Goal: Task Accomplishment & Management: Use online tool/utility

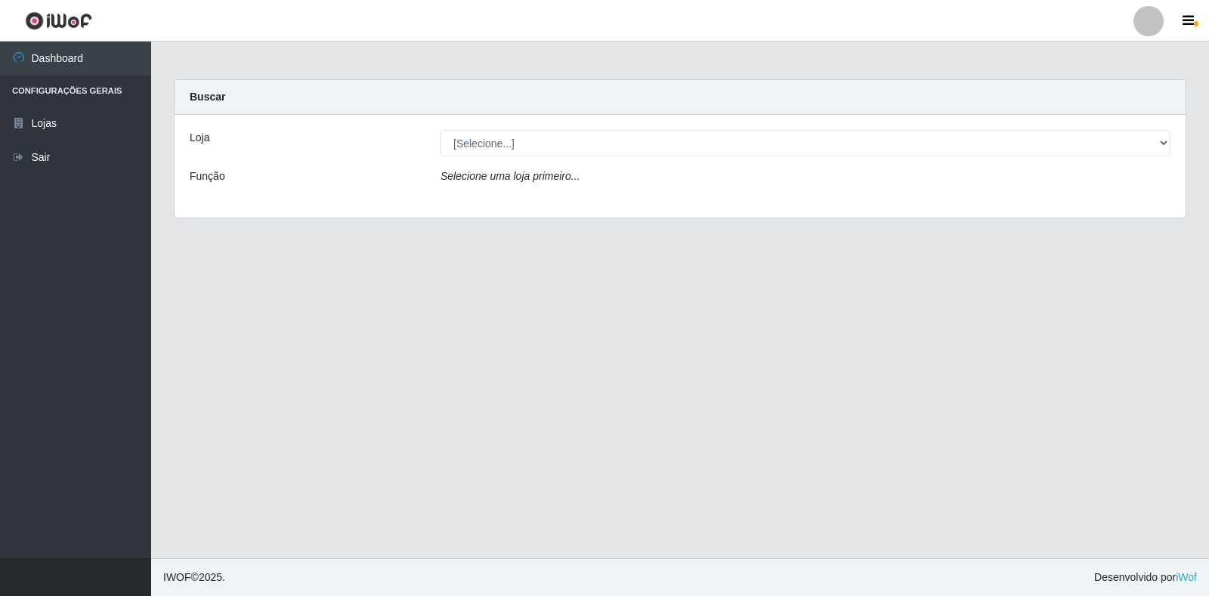
click at [1151, 128] on div "Loja [Selecione...] Extrabom - Loja 18 Goiabeiras Função Selecione uma loja pri…" at bounding box center [679, 166] width 1011 height 103
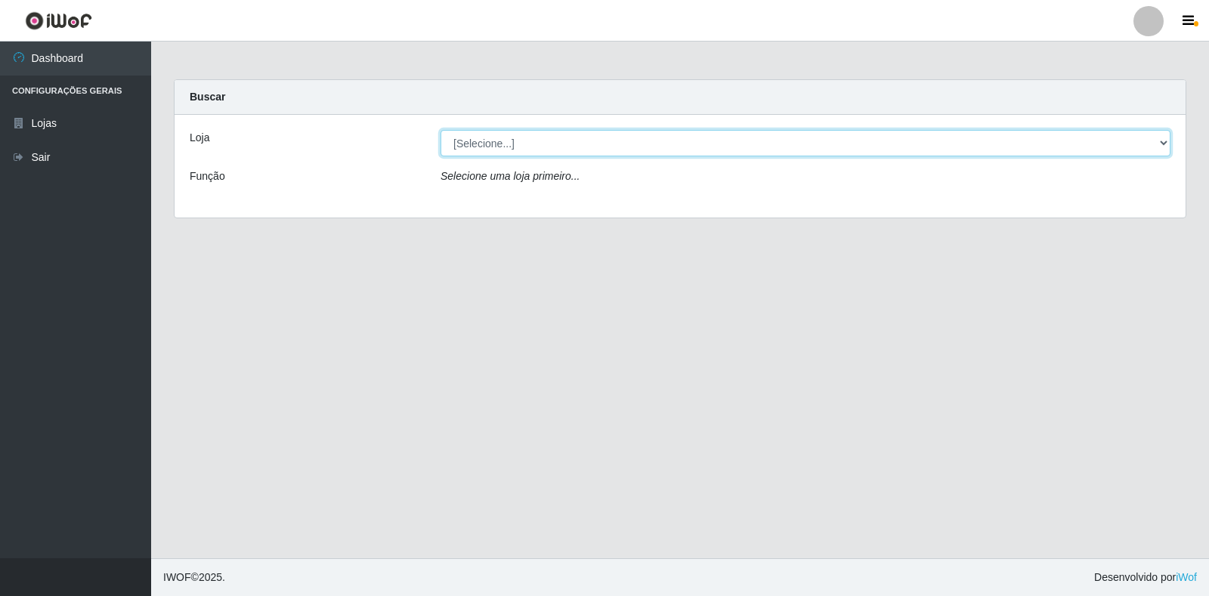
click at [1147, 147] on select "[Selecione...] Extrabom - Loja 18 Goiabeiras" at bounding box center [805, 143] width 730 height 26
click at [1147, 148] on select "[Selecione...] Extrabom - Loja 18 Goiabeiras" at bounding box center [805, 143] width 730 height 26
click at [572, 153] on select "[Selecione...] Extrabom - Loja 18 Goiabeiras" at bounding box center [805, 143] width 730 height 26
select select "501"
click at [440, 130] on select "[Selecione...] Extrabom - Loja 18 Goiabeiras" at bounding box center [805, 143] width 730 height 26
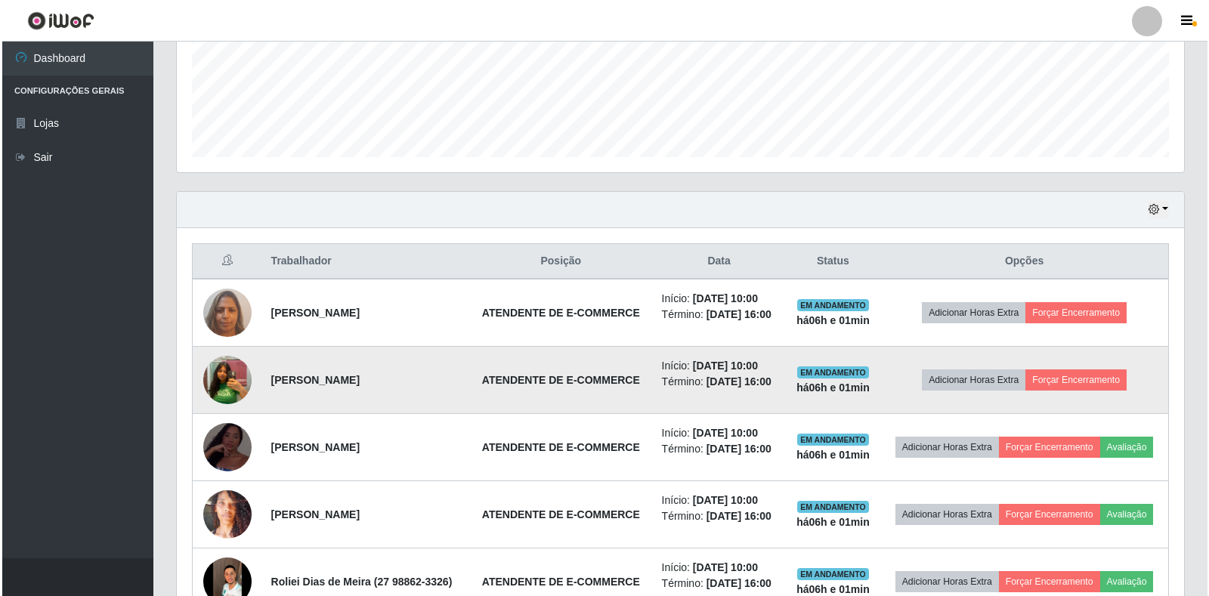
scroll to position [440, 0]
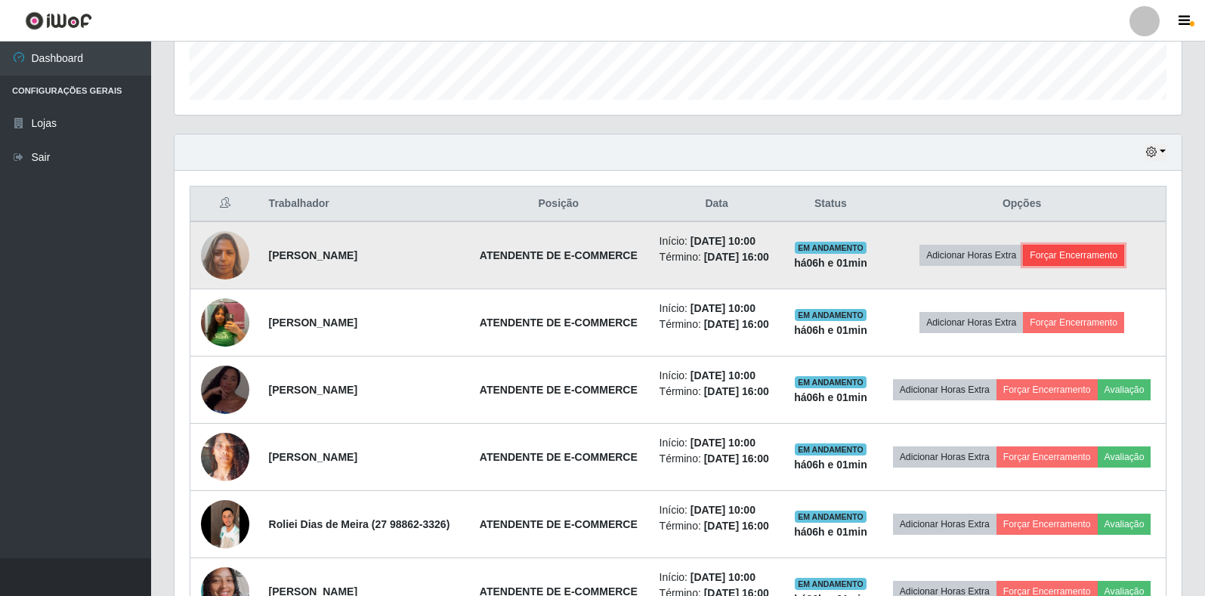
click at [1064, 246] on button "Forçar Encerramento" at bounding box center [1073, 255] width 101 height 21
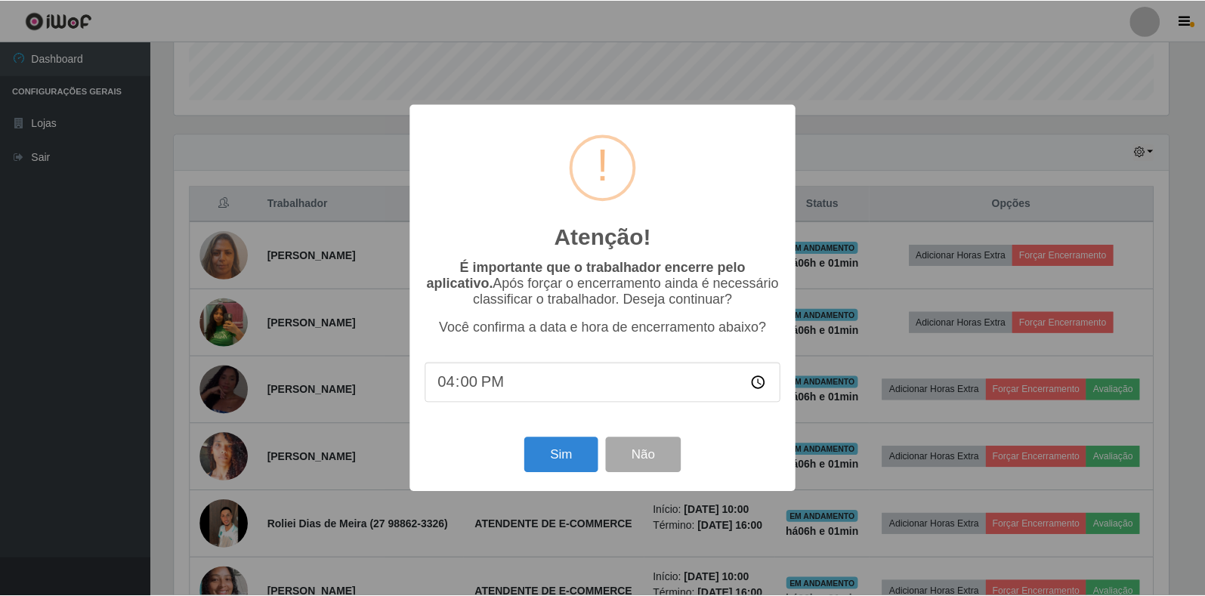
scroll to position [313, 998]
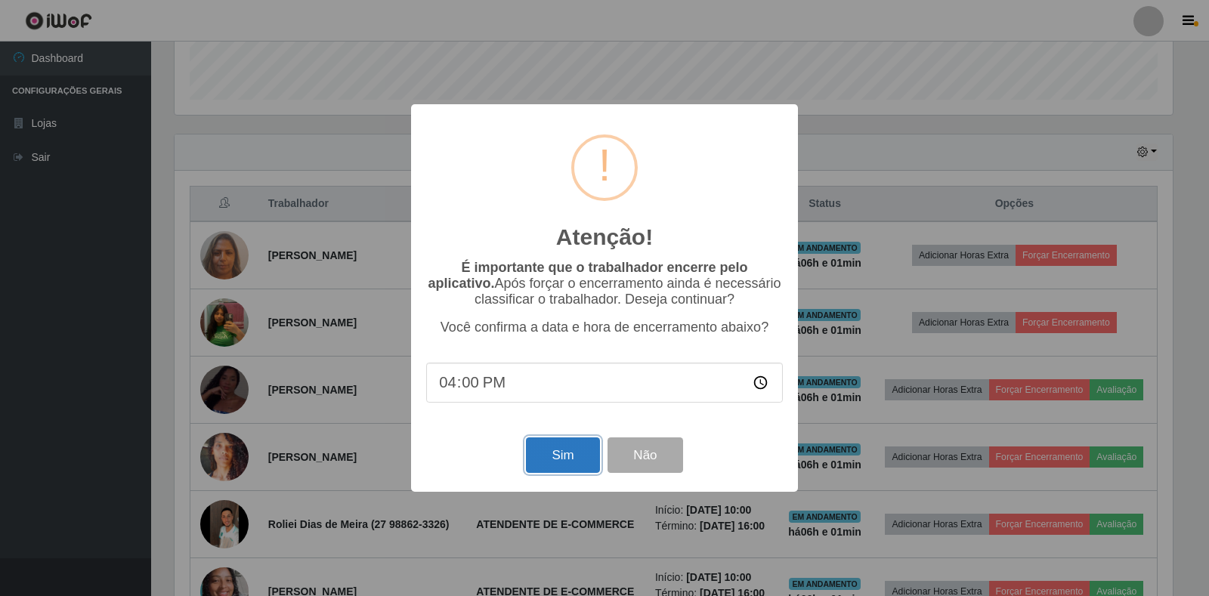
click at [560, 456] on button "Sim" at bounding box center [562, 455] width 73 height 36
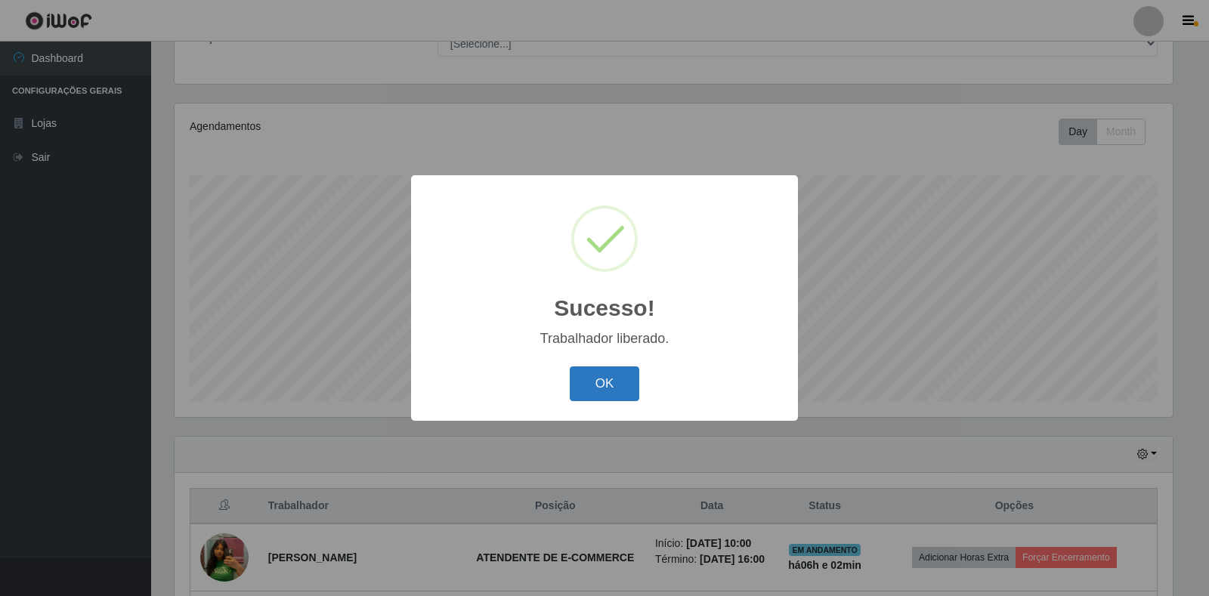
click at [601, 374] on button "OK" at bounding box center [605, 384] width 70 height 36
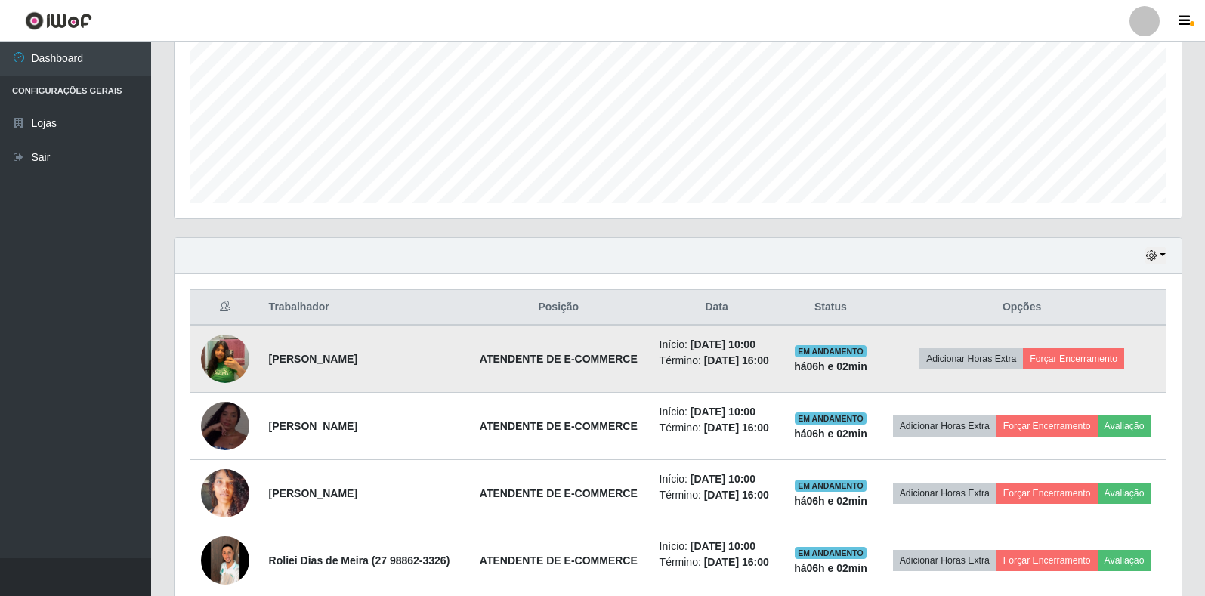
scroll to position [365, 0]
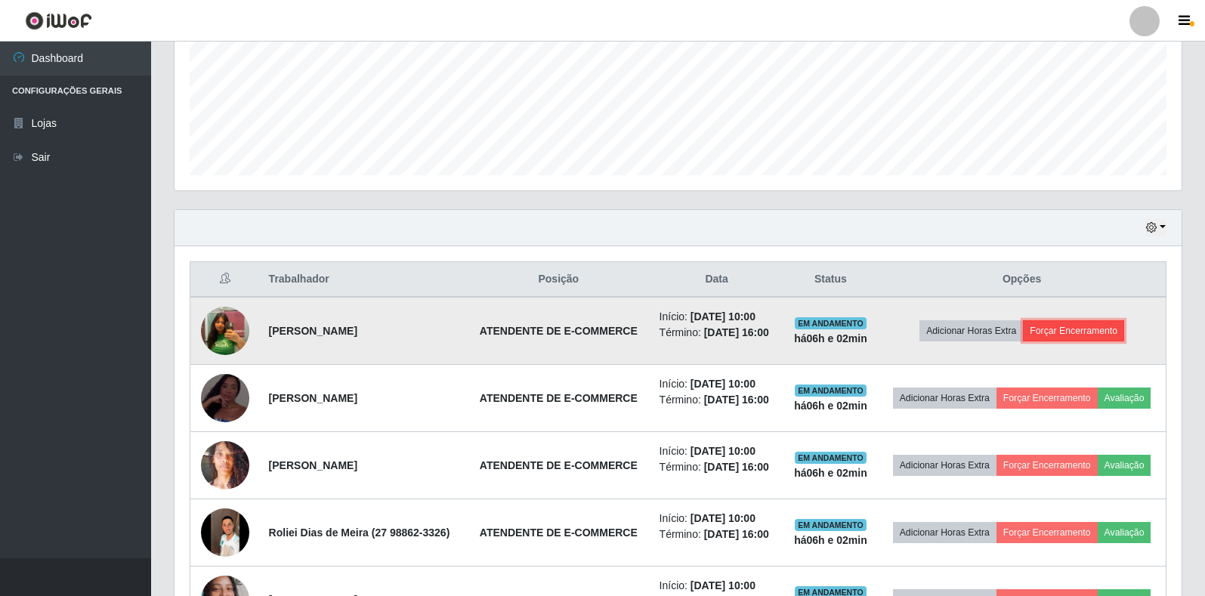
click at [1073, 335] on button "Forçar Encerramento" at bounding box center [1073, 330] width 101 height 21
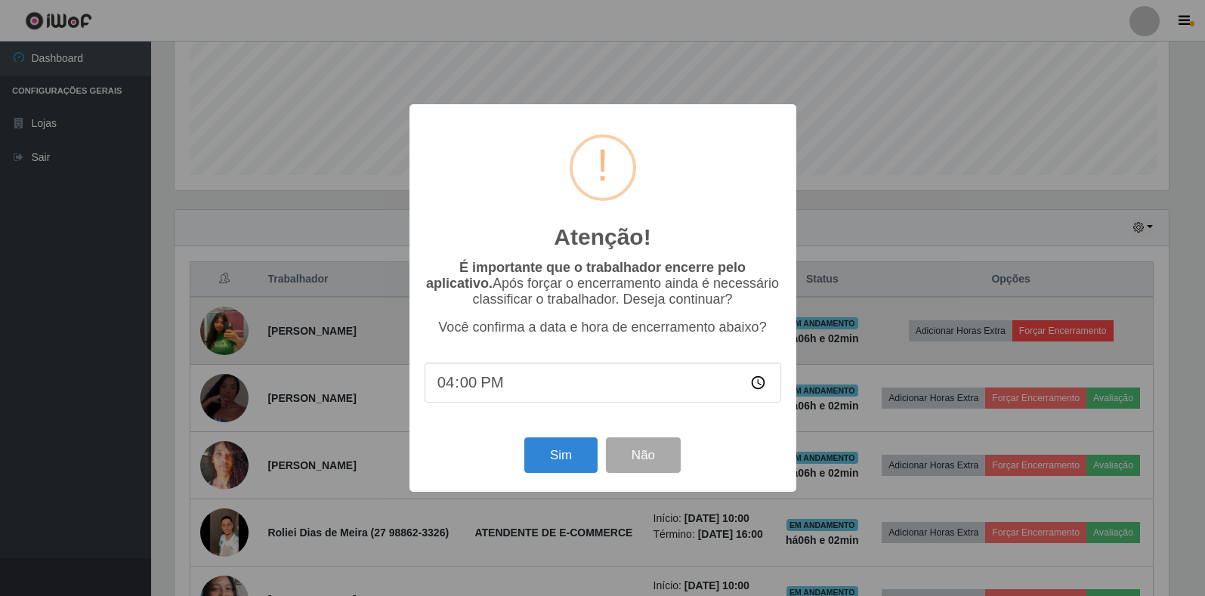
scroll to position [313, 998]
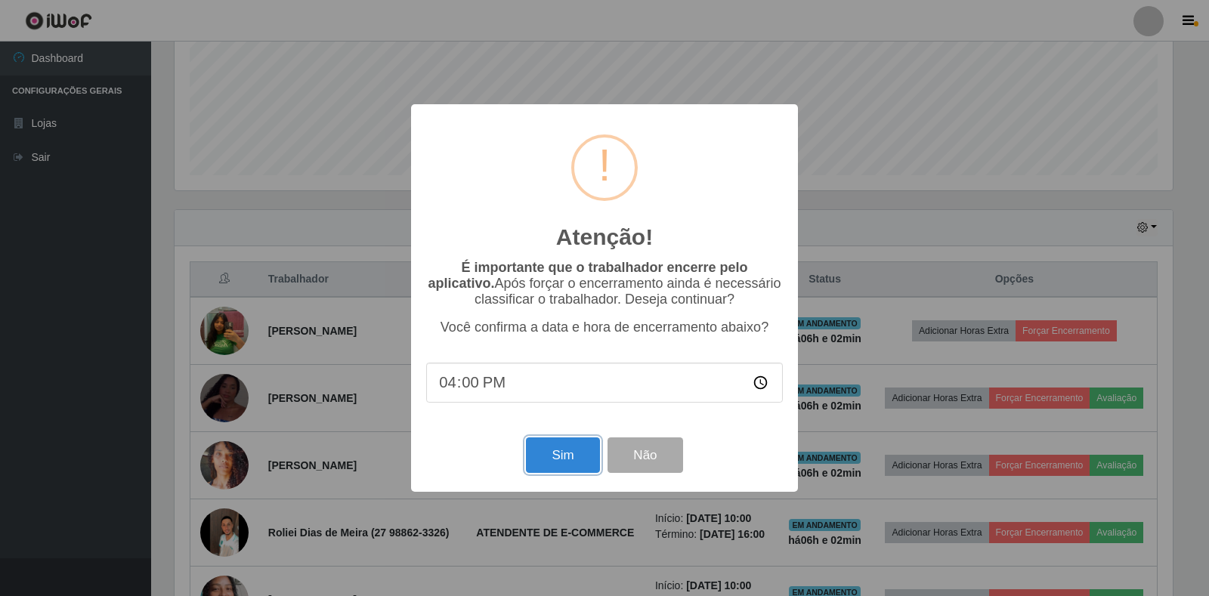
click at [559, 471] on button "Sim" at bounding box center [562, 455] width 73 height 36
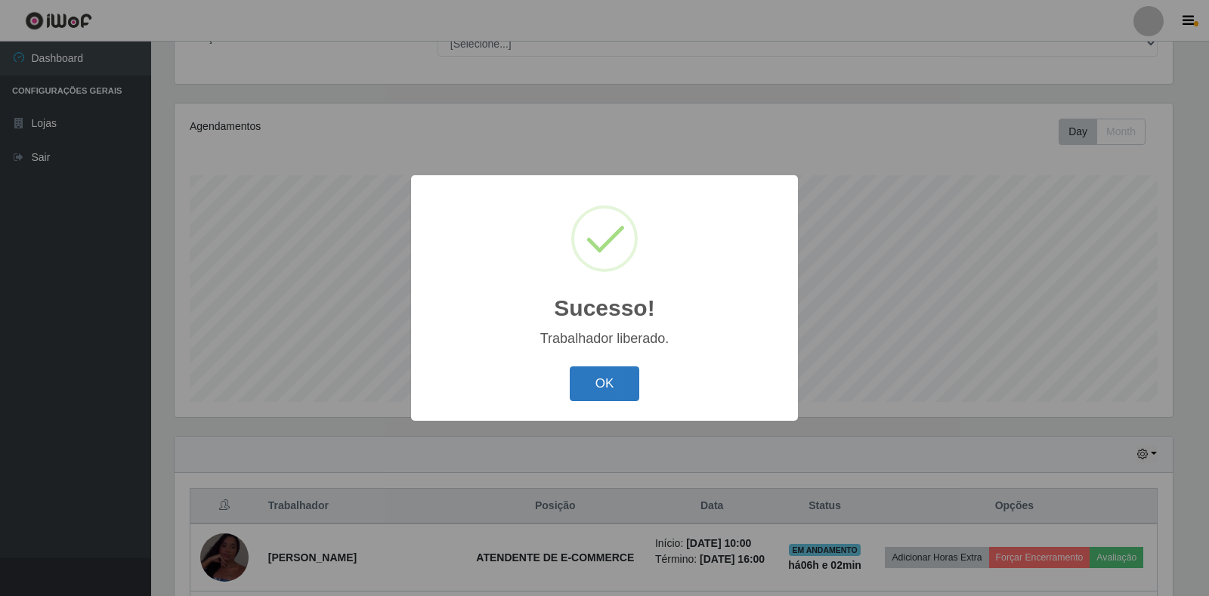
click at [610, 370] on button "OK" at bounding box center [605, 384] width 70 height 36
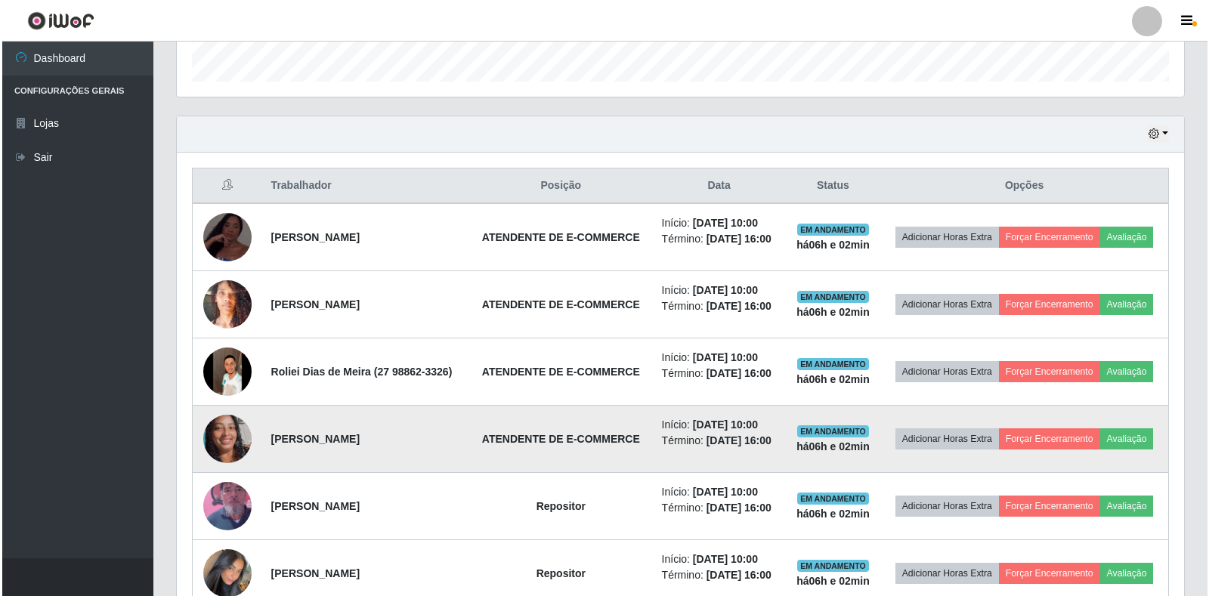
scroll to position [516, 0]
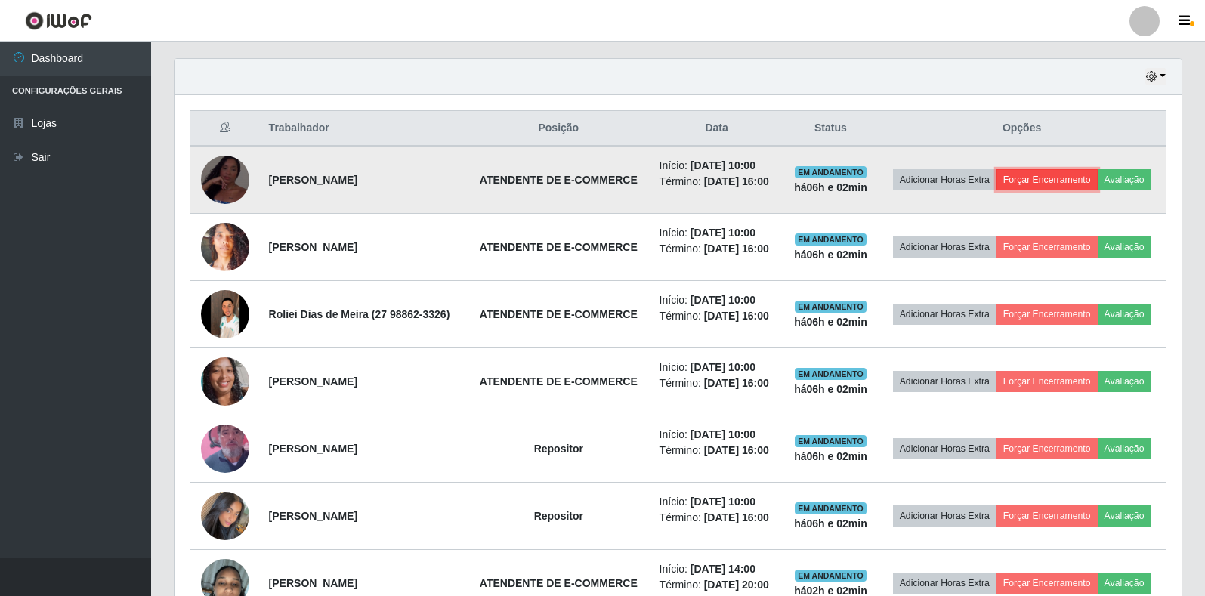
click at [1053, 180] on button "Forçar Encerramento" at bounding box center [1046, 179] width 101 height 21
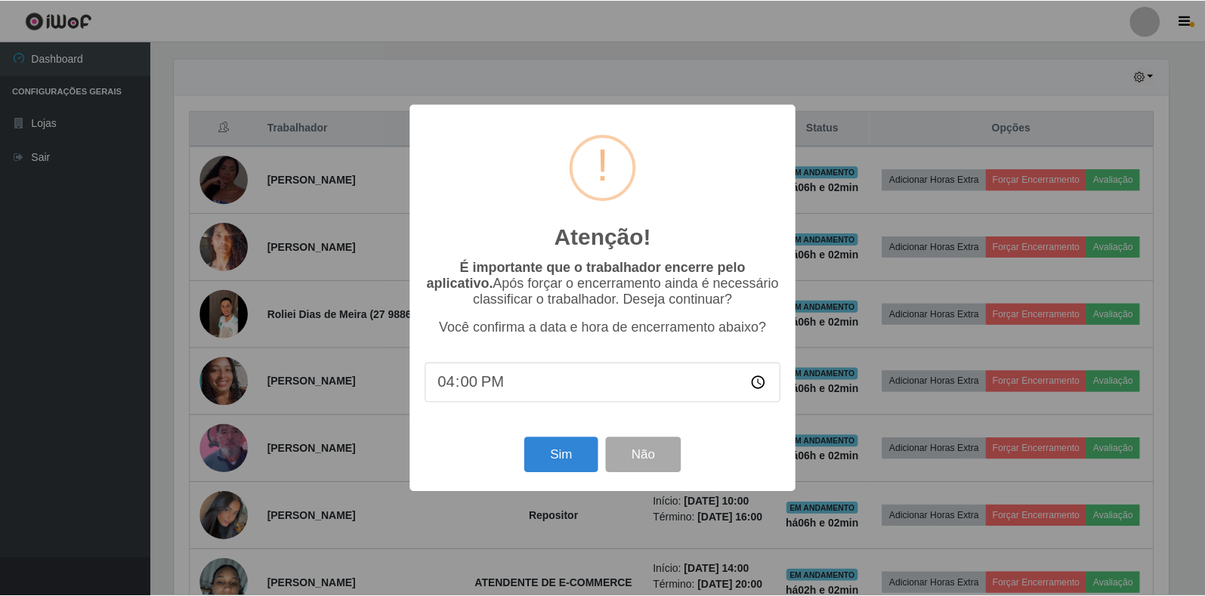
scroll to position [313, 998]
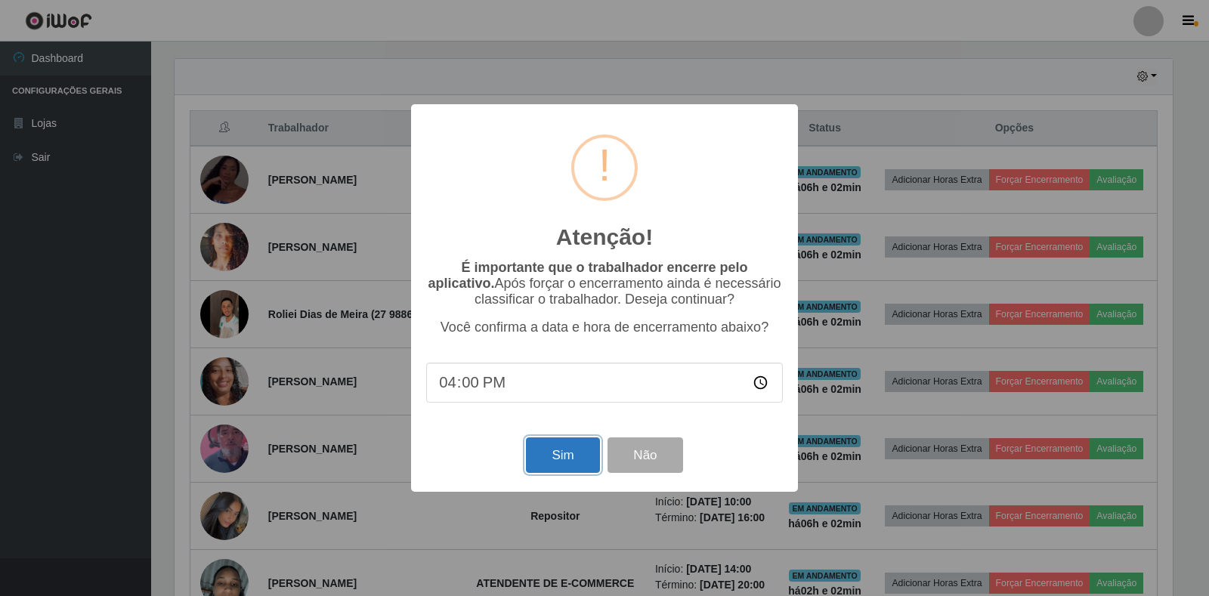
click at [568, 465] on button "Sim" at bounding box center [562, 455] width 73 height 36
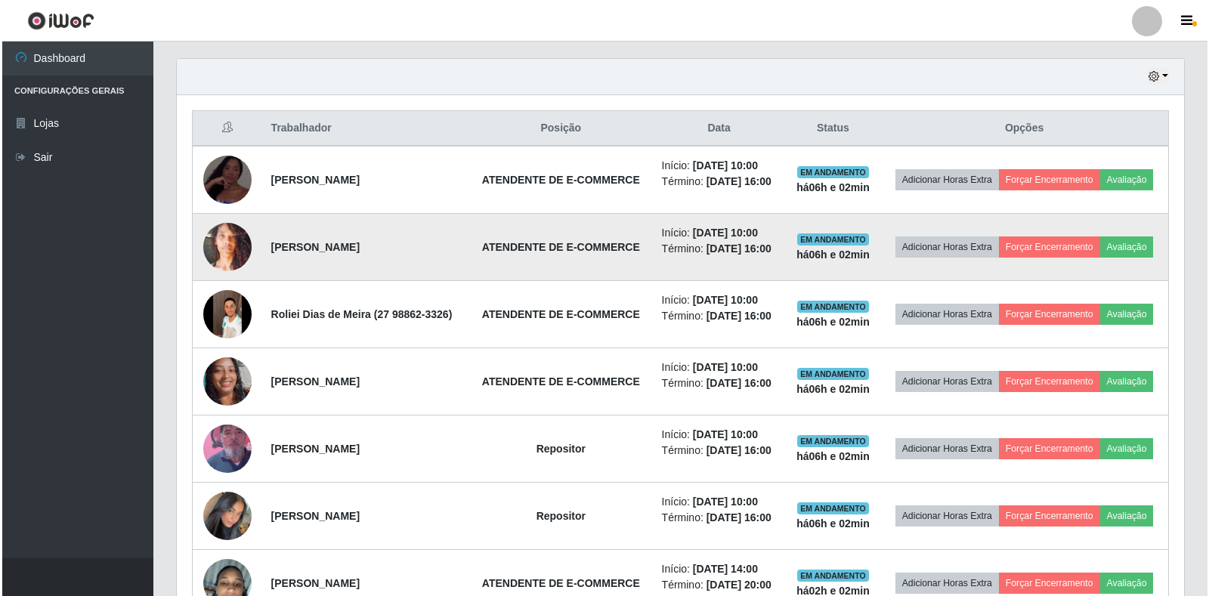
scroll to position [0, 0]
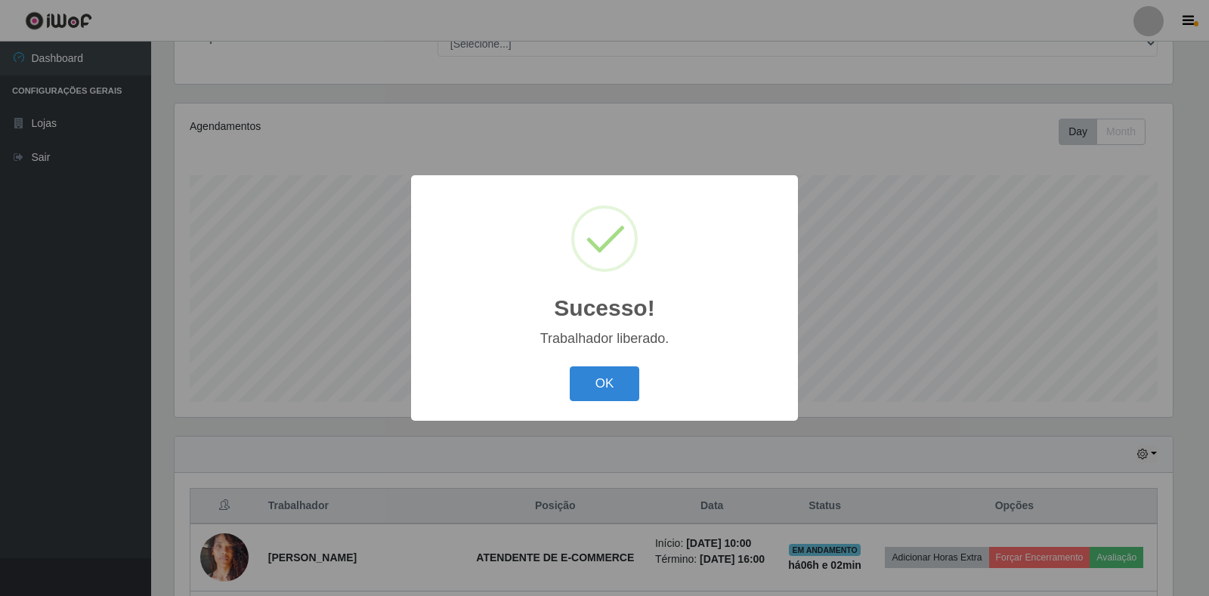
click at [601, 407] on div "Sucesso! × Trabalhador liberado. OK Cancel" at bounding box center [604, 297] width 387 height 245
click at [602, 394] on button "OK" at bounding box center [605, 384] width 70 height 36
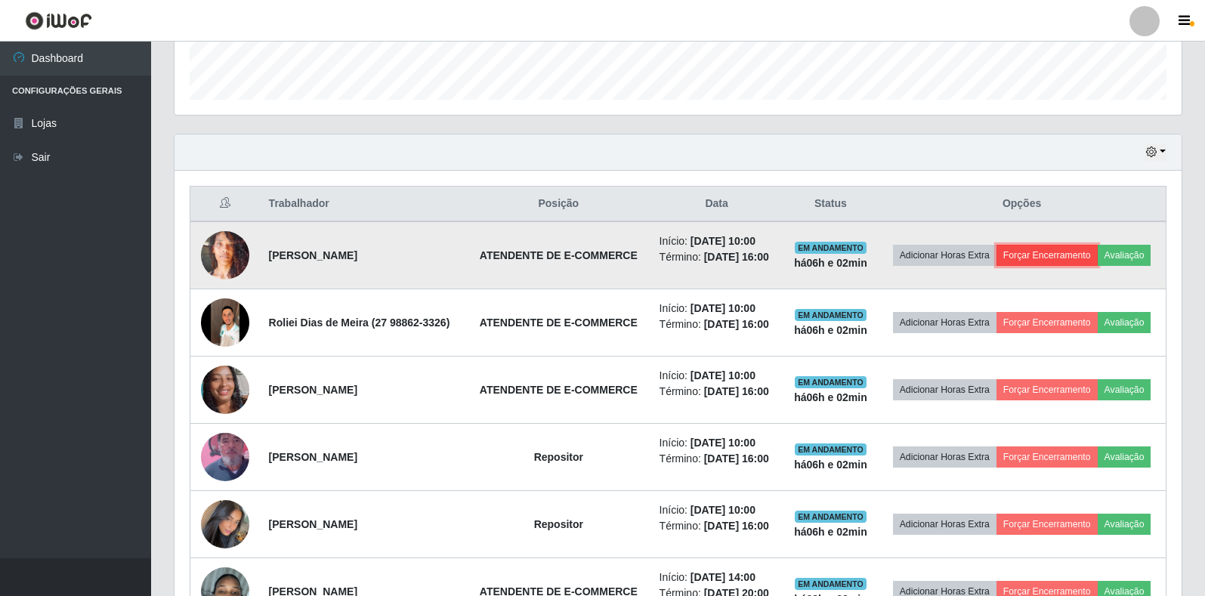
click at [1027, 256] on button "Forçar Encerramento" at bounding box center [1046, 255] width 101 height 21
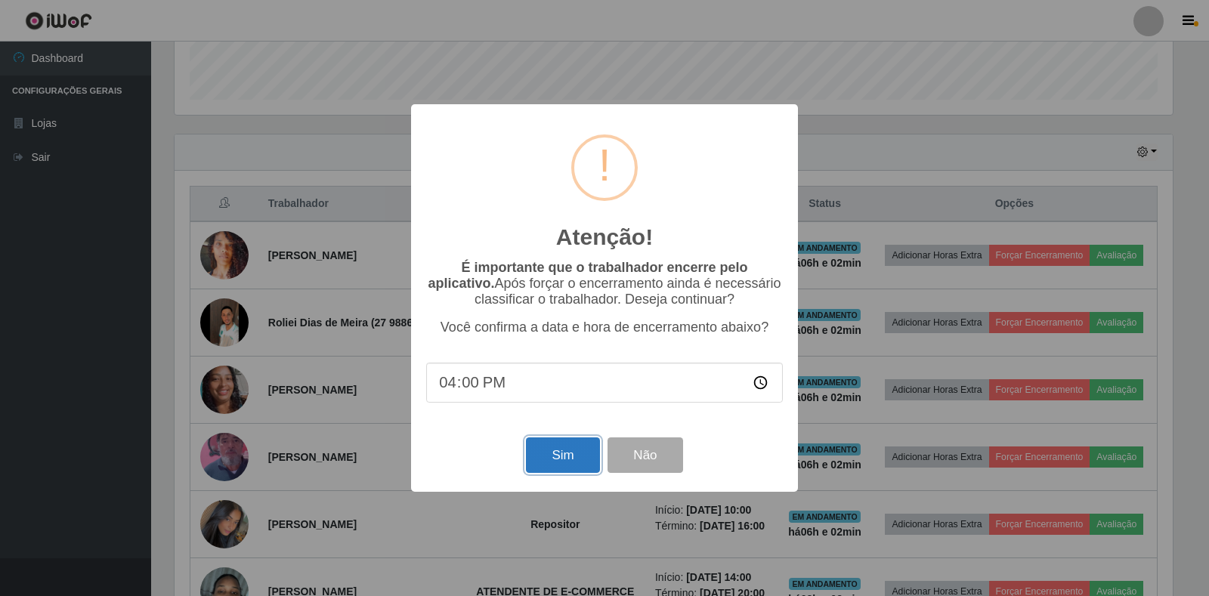
click at [558, 472] on button "Sim" at bounding box center [562, 455] width 73 height 36
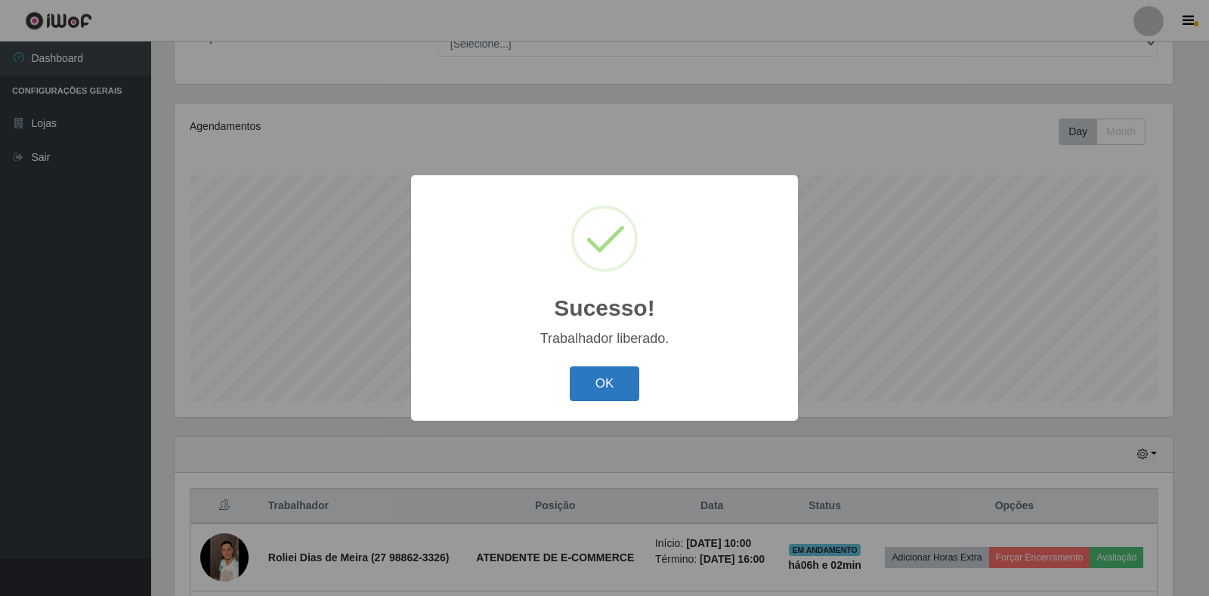
click at [607, 385] on button "OK" at bounding box center [605, 384] width 70 height 36
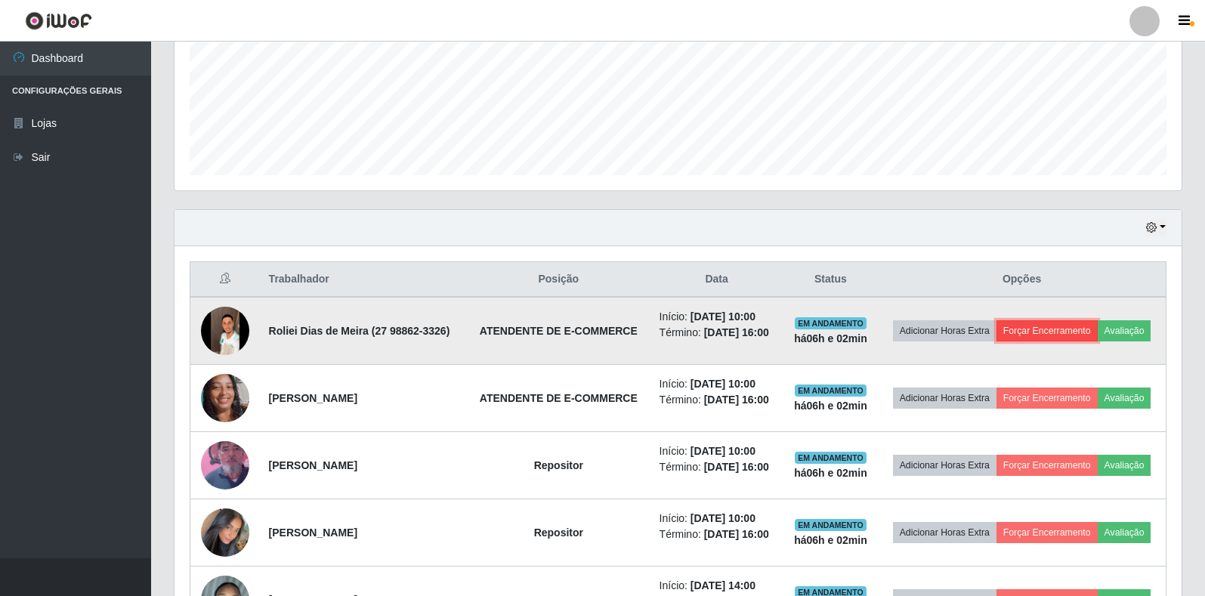
click at [1048, 330] on button "Forçar Encerramento" at bounding box center [1046, 330] width 101 height 21
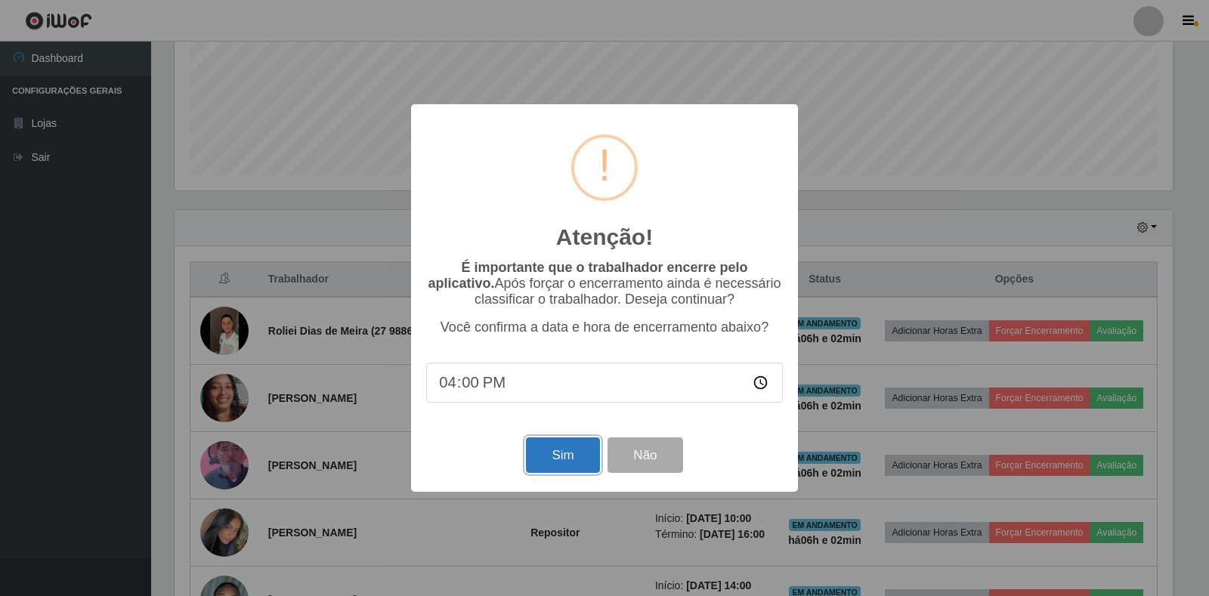
click at [563, 468] on button "Sim" at bounding box center [562, 455] width 73 height 36
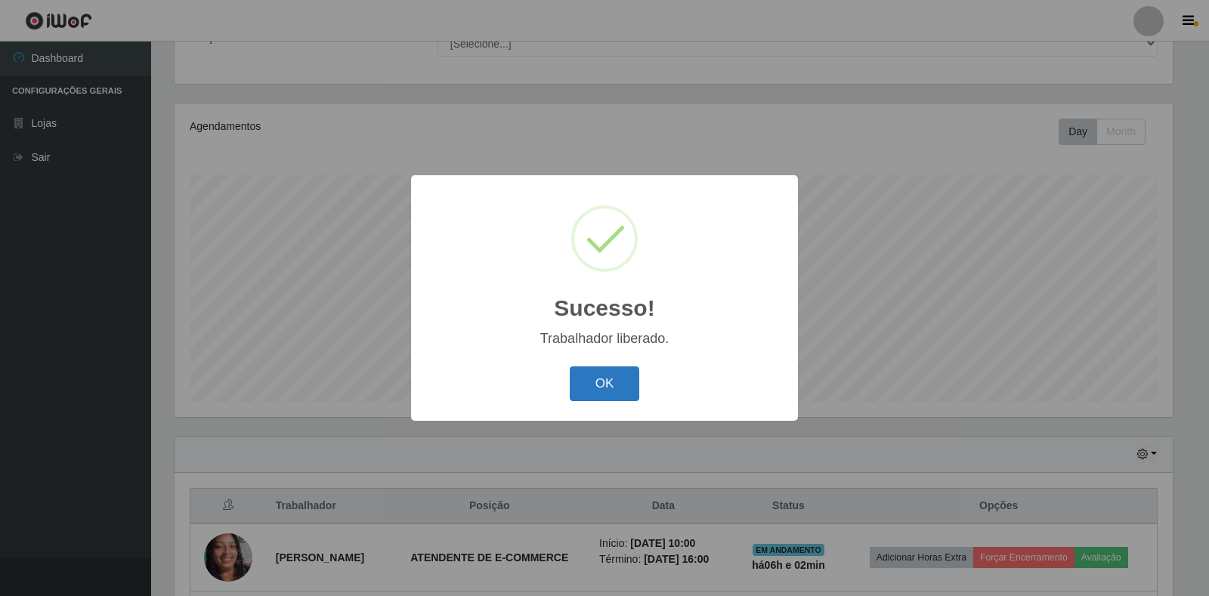
click at [607, 386] on button "OK" at bounding box center [605, 384] width 70 height 36
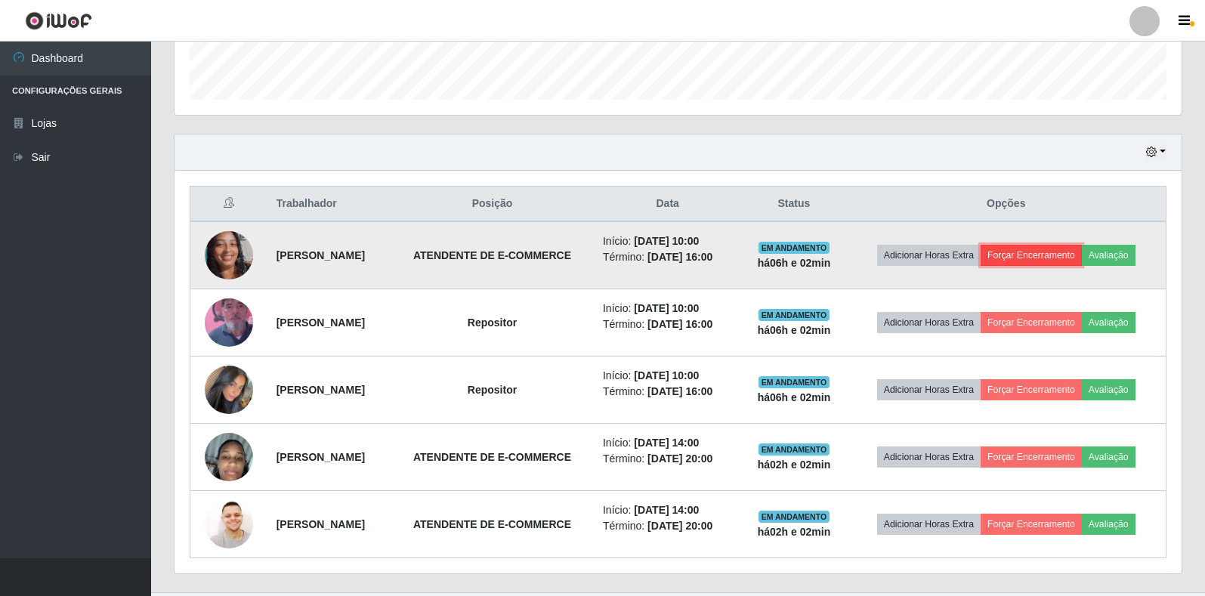
click at [1045, 263] on button "Forçar Encerramento" at bounding box center [1030, 255] width 101 height 21
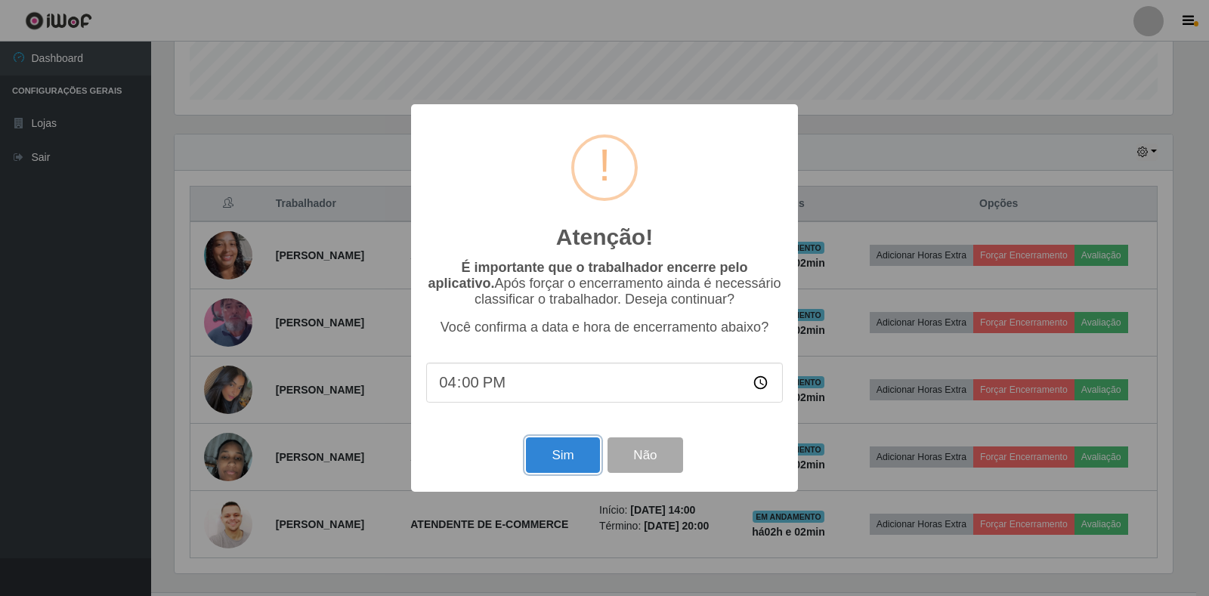
click at [551, 461] on button "Sim" at bounding box center [562, 455] width 73 height 36
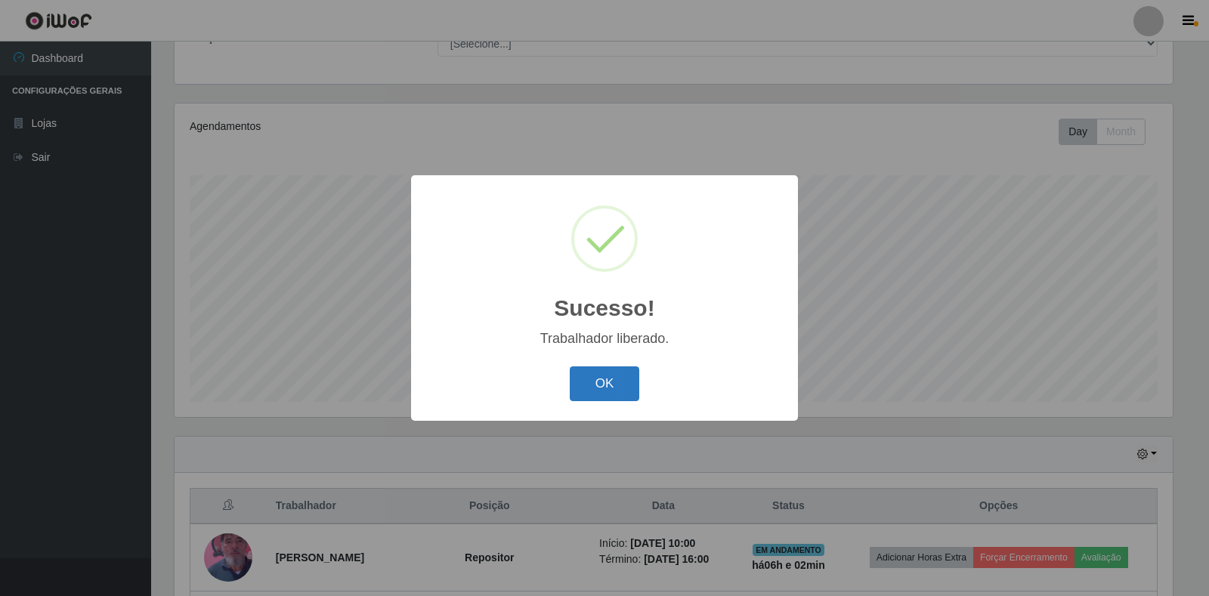
click at [595, 392] on button "OK" at bounding box center [605, 384] width 70 height 36
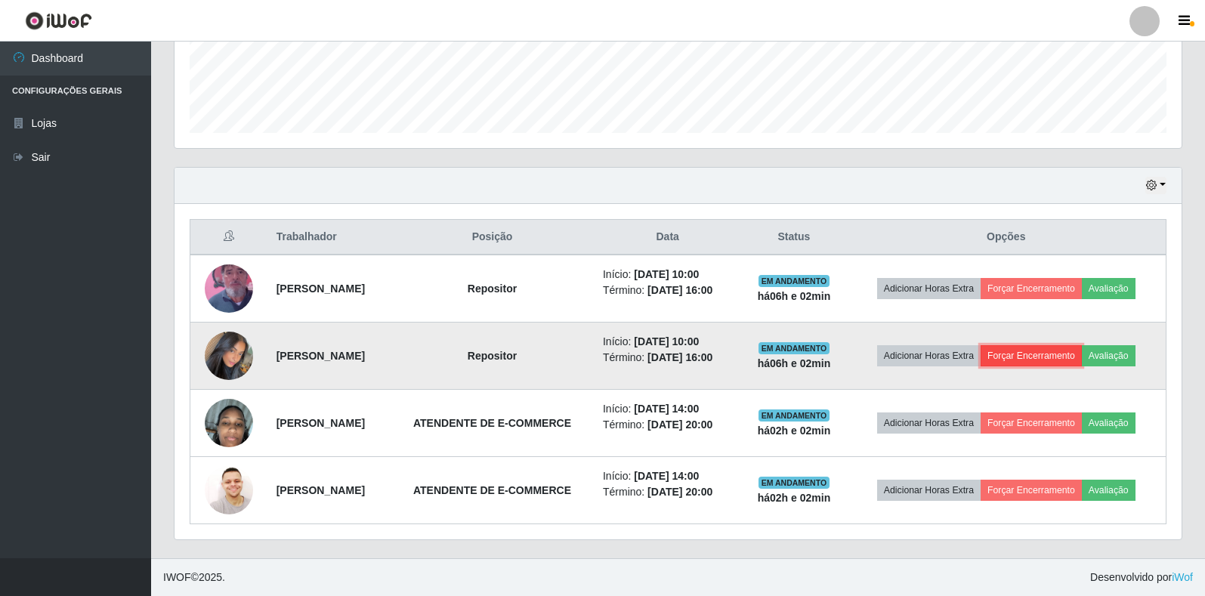
click at [1039, 361] on button "Forçar Encerramento" at bounding box center [1030, 355] width 101 height 21
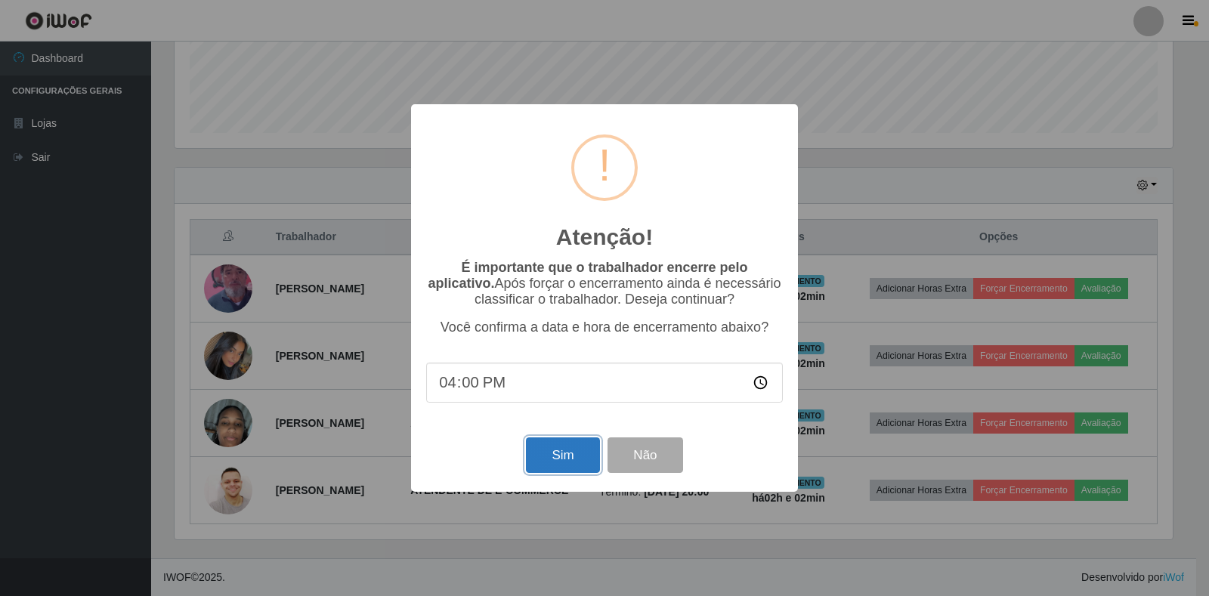
click at [551, 452] on button "Sim" at bounding box center [562, 455] width 73 height 36
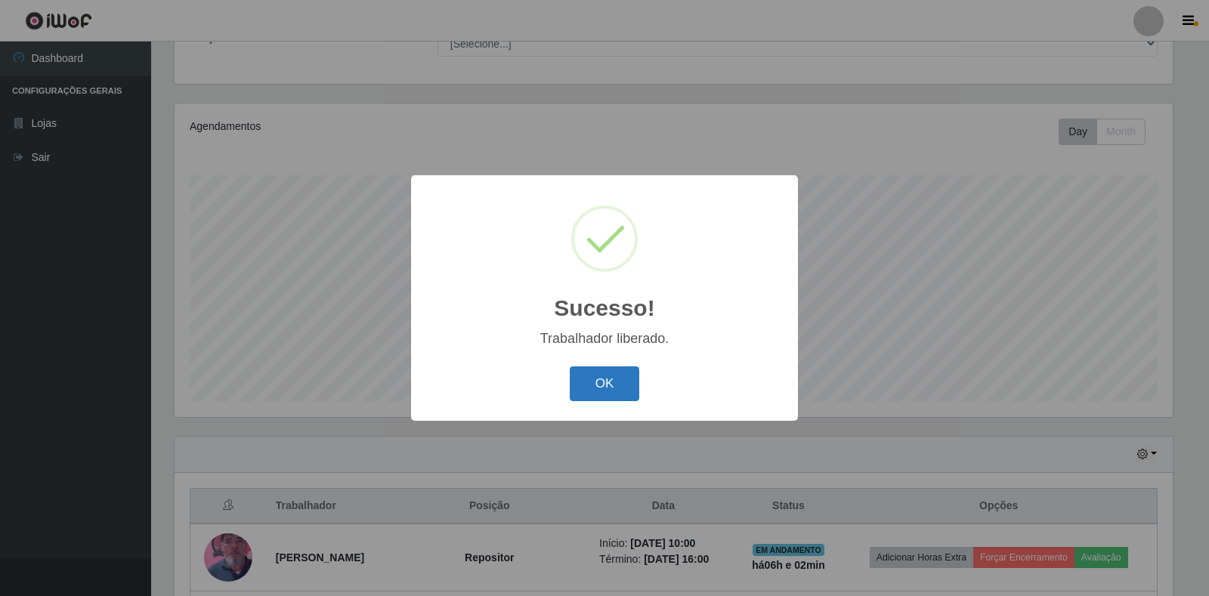
click at [619, 382] on button "OK" at bounding box center [605, 384] width 70 height 36
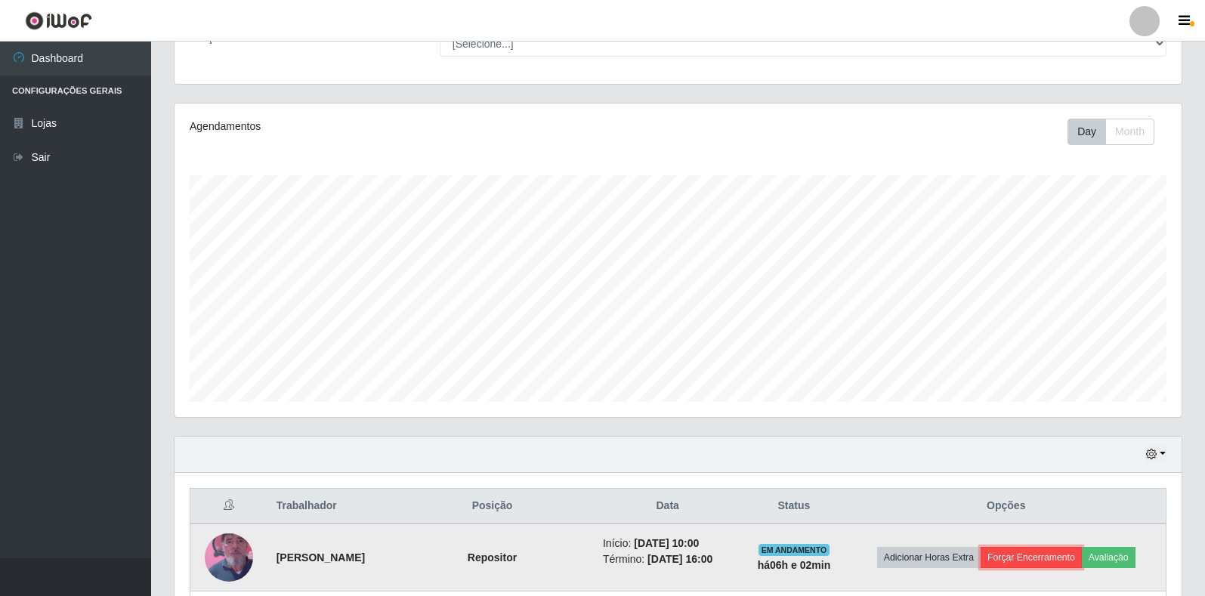
click at [1017, 555] on button "Forçar Encerramento" at bounding box center [1030, 557] width 101 height 21
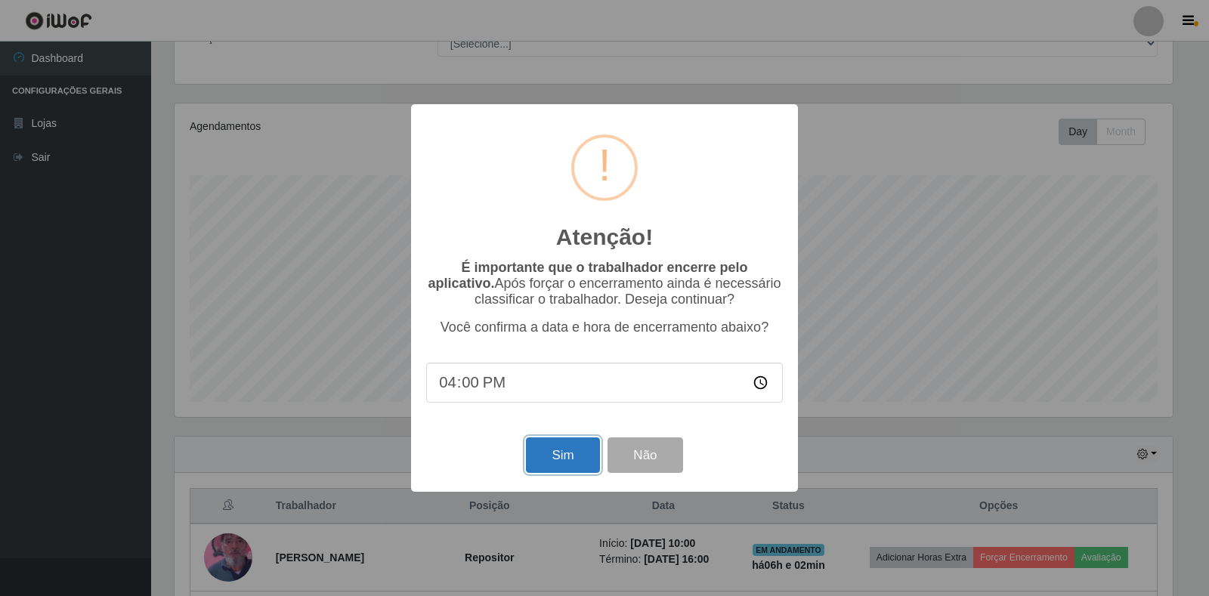
click at [550, 462] on button "Sim" at bounding box center [562, 455] width 73 height 36
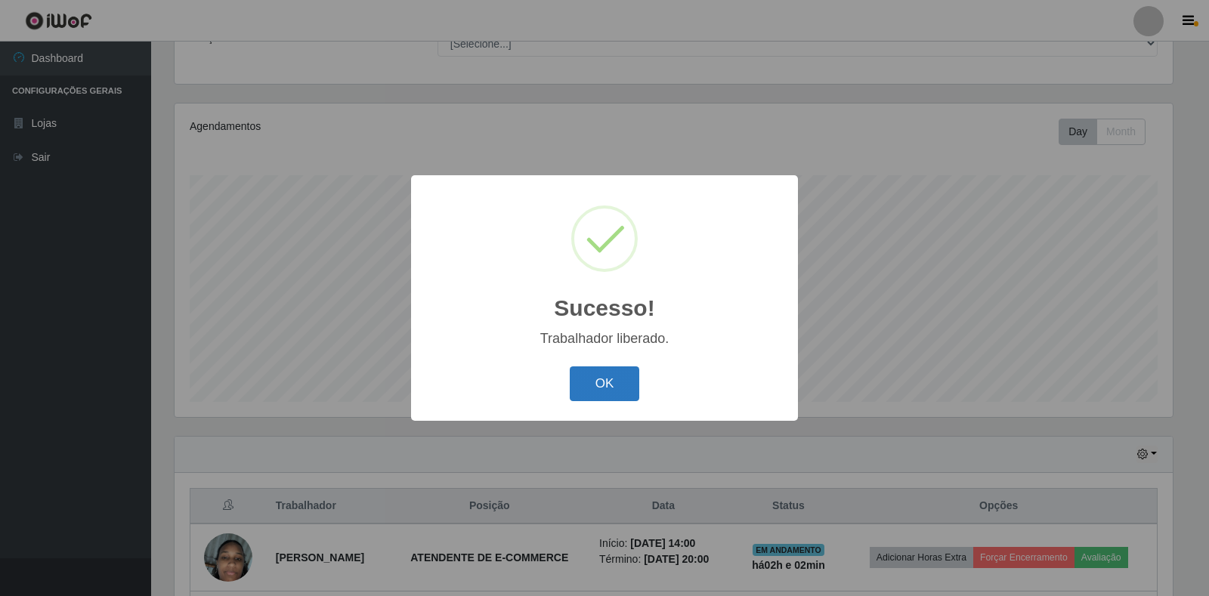
click at [620, 378] on button "OK" at bounding box center [605, 384] width 70 height 36
